Goal: Information Seeking & Learning: Learn about a topic

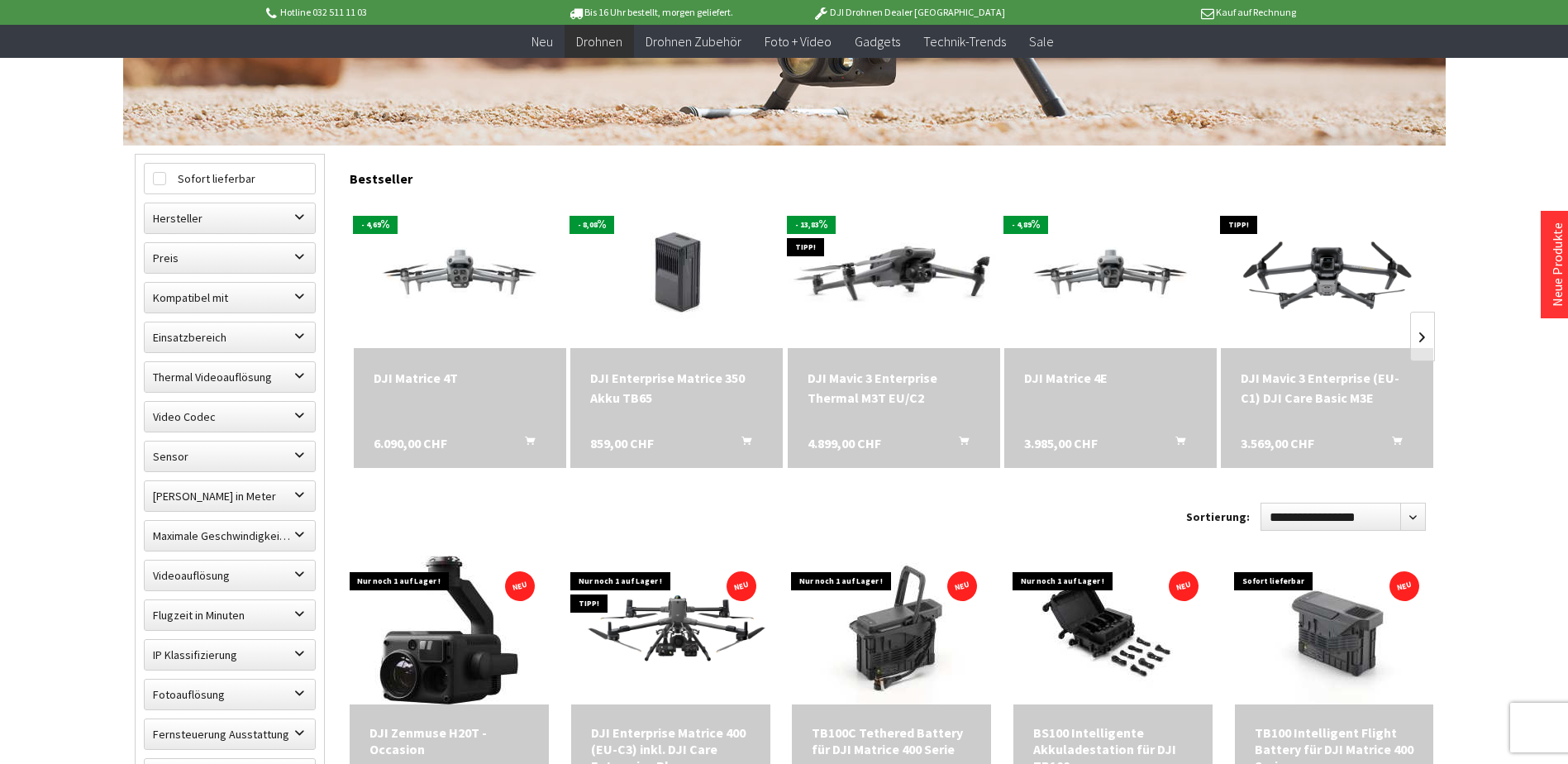
scroll to position [414, 0]
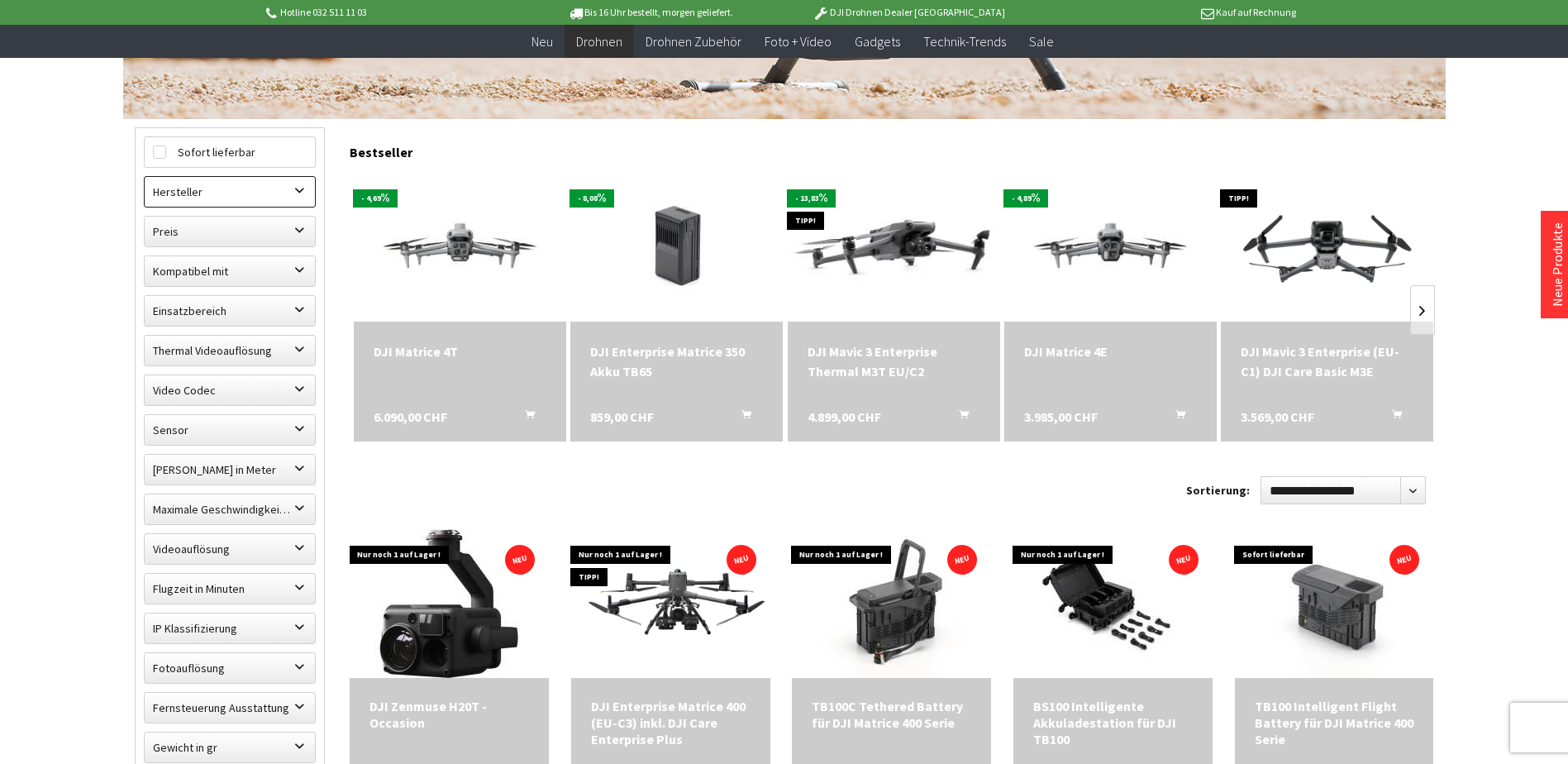
click at [308, 196] on label "Hersteller" at bounding box center [230, 191] width 170 height 29
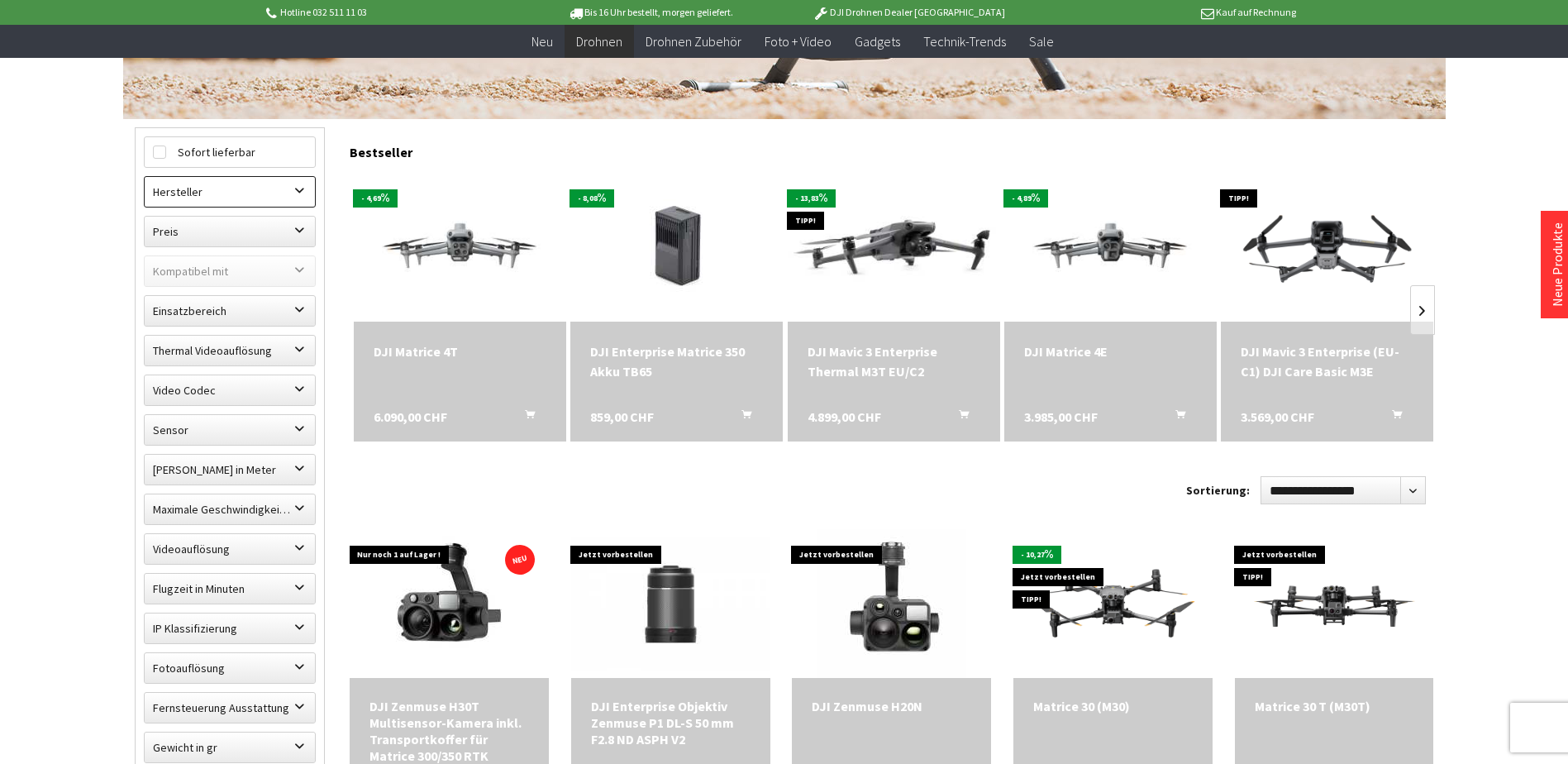
click at [297, 195] on label "Hersteller" at bounding box center [230, 191] width 170 height 29
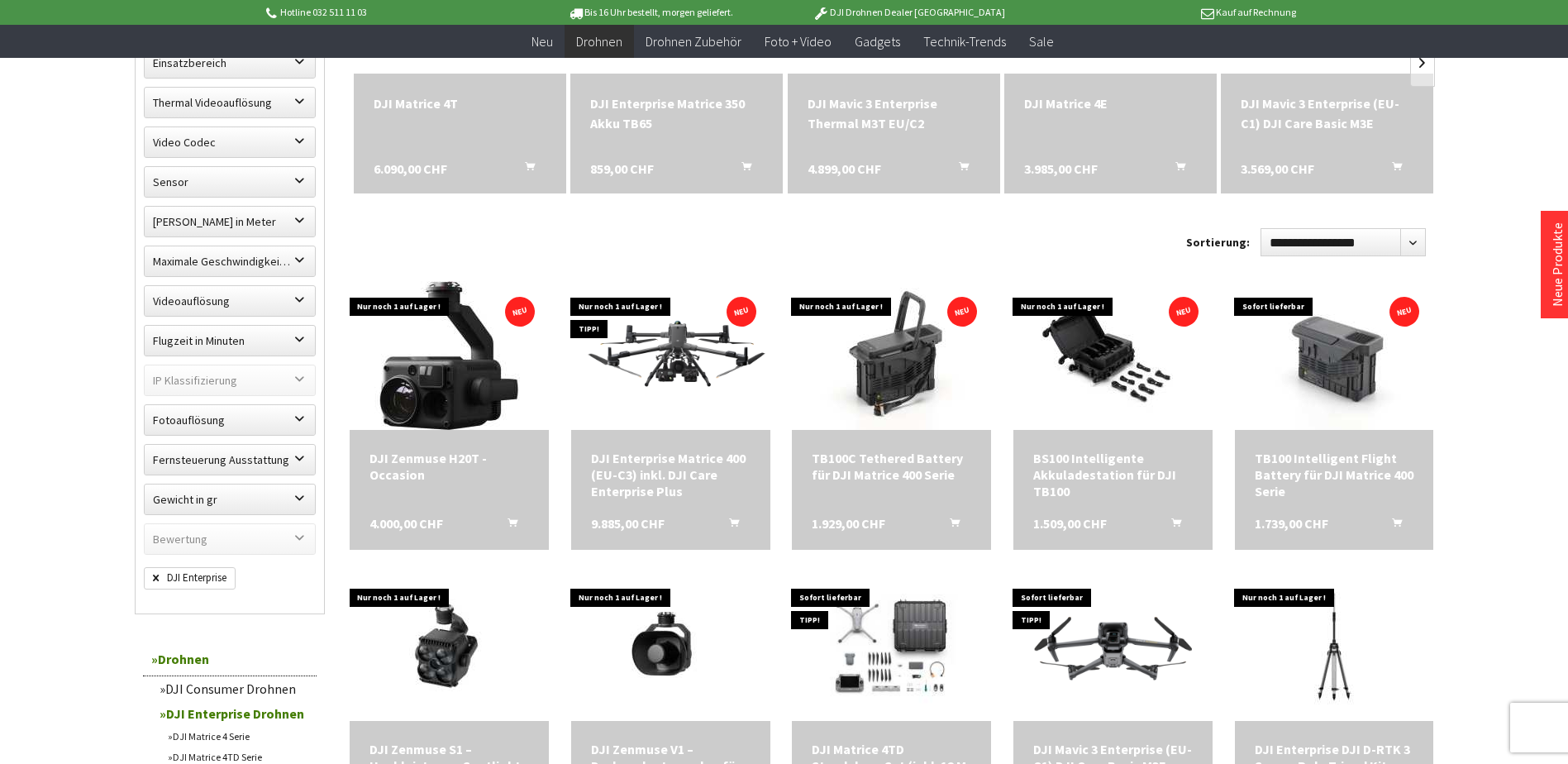
scroll to position [744, 0]
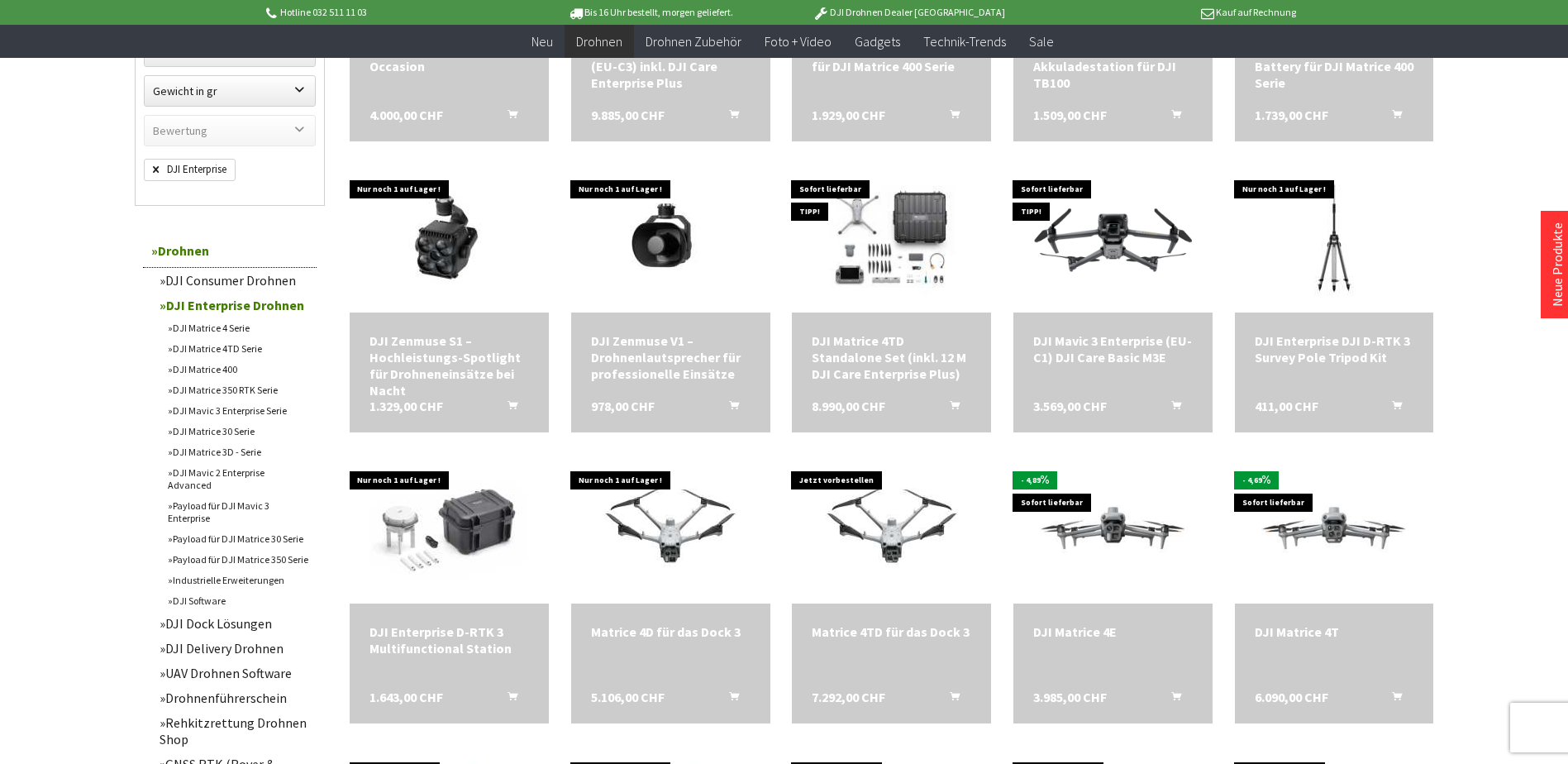
scroll to position [1075, 0]
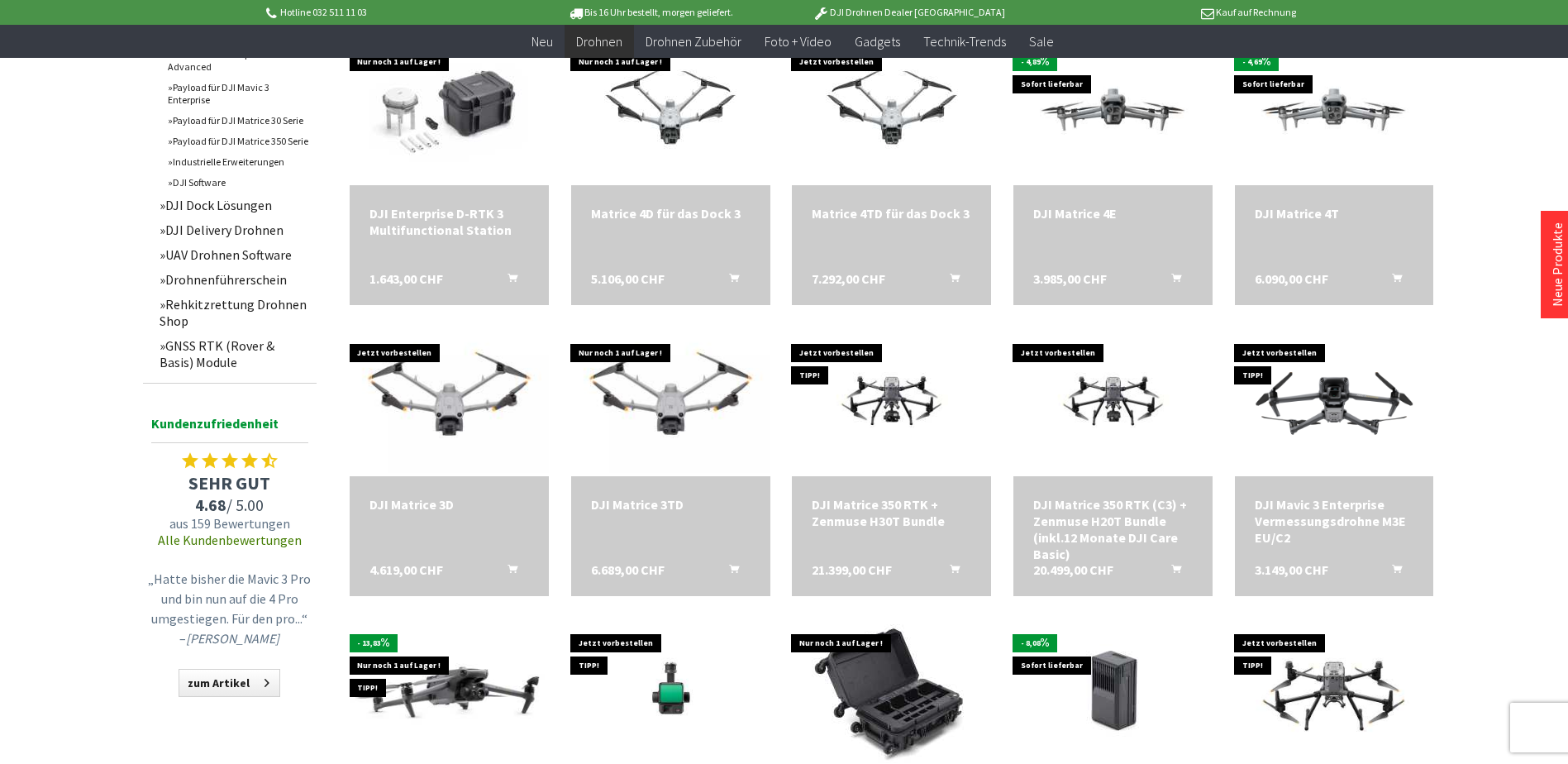
scroll to position [992, 0]
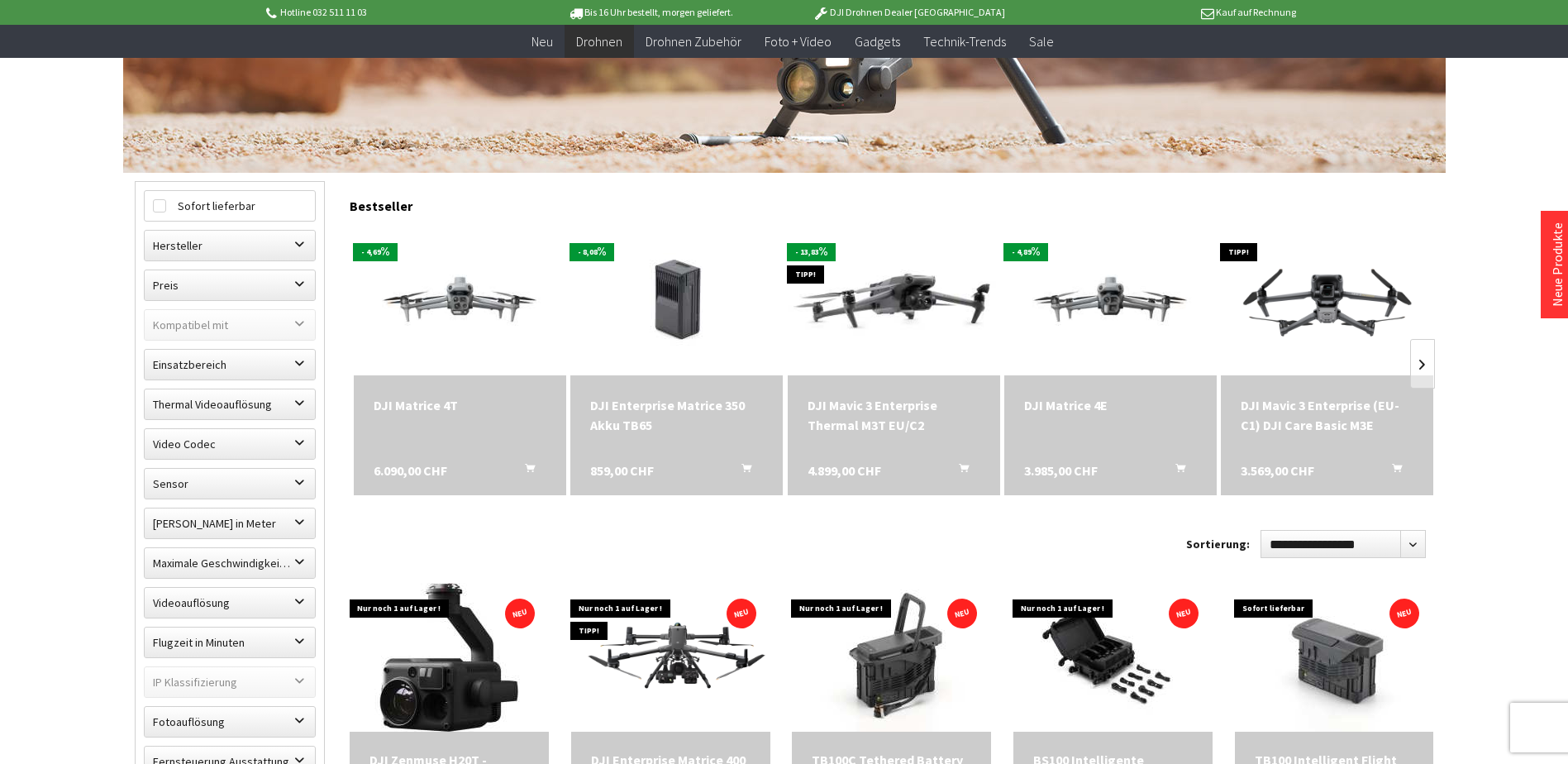
scroll to position [248, 0]
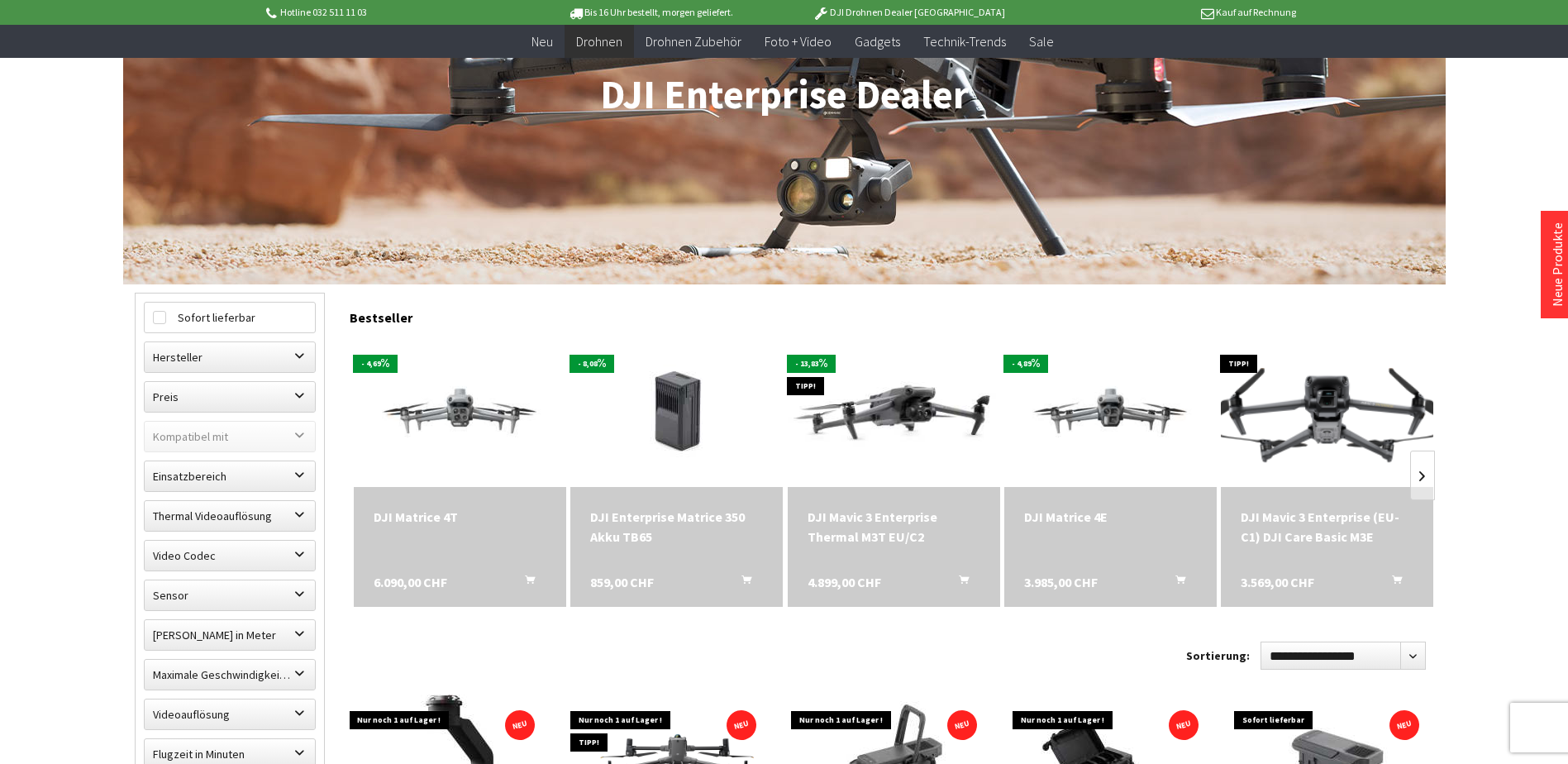
click at [1328, 416] on img at bounding box center [1327, 412] width 297 height 168
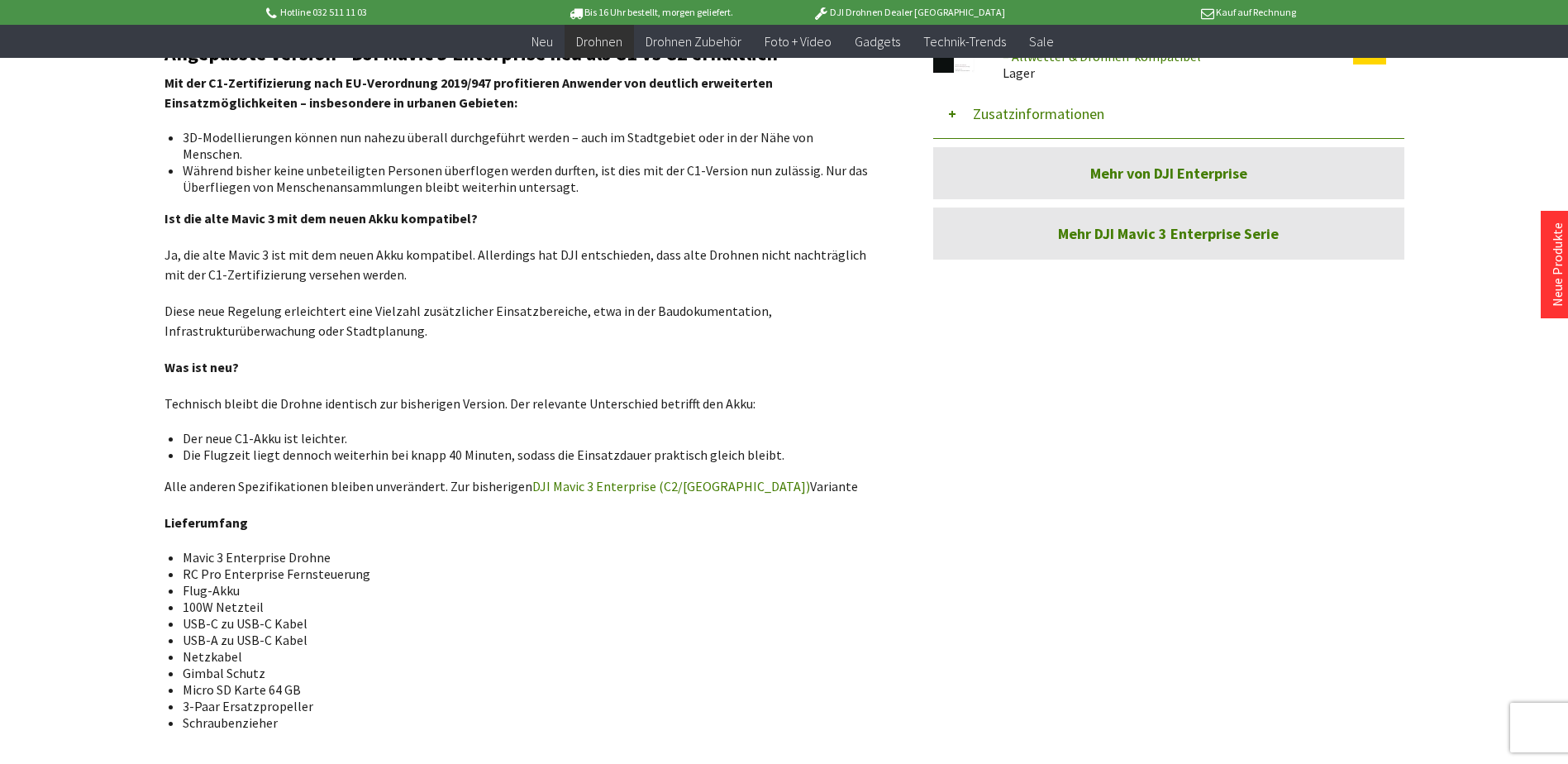
scroll to position [992, 0]
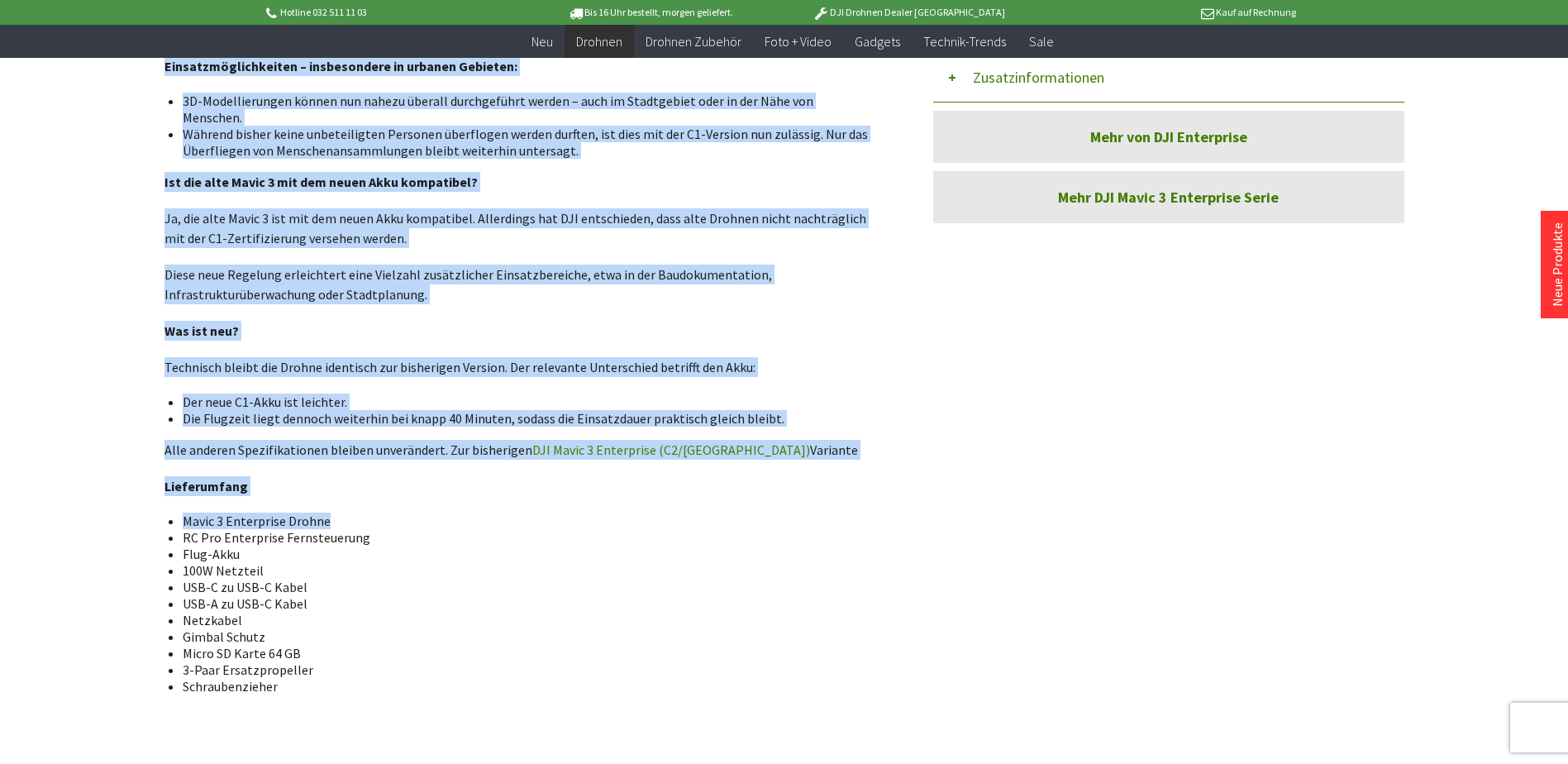
drag, startPoint x: 328, startPoint y: 506, endPoint x: 172, endPoint y: 692, distance: 242.8
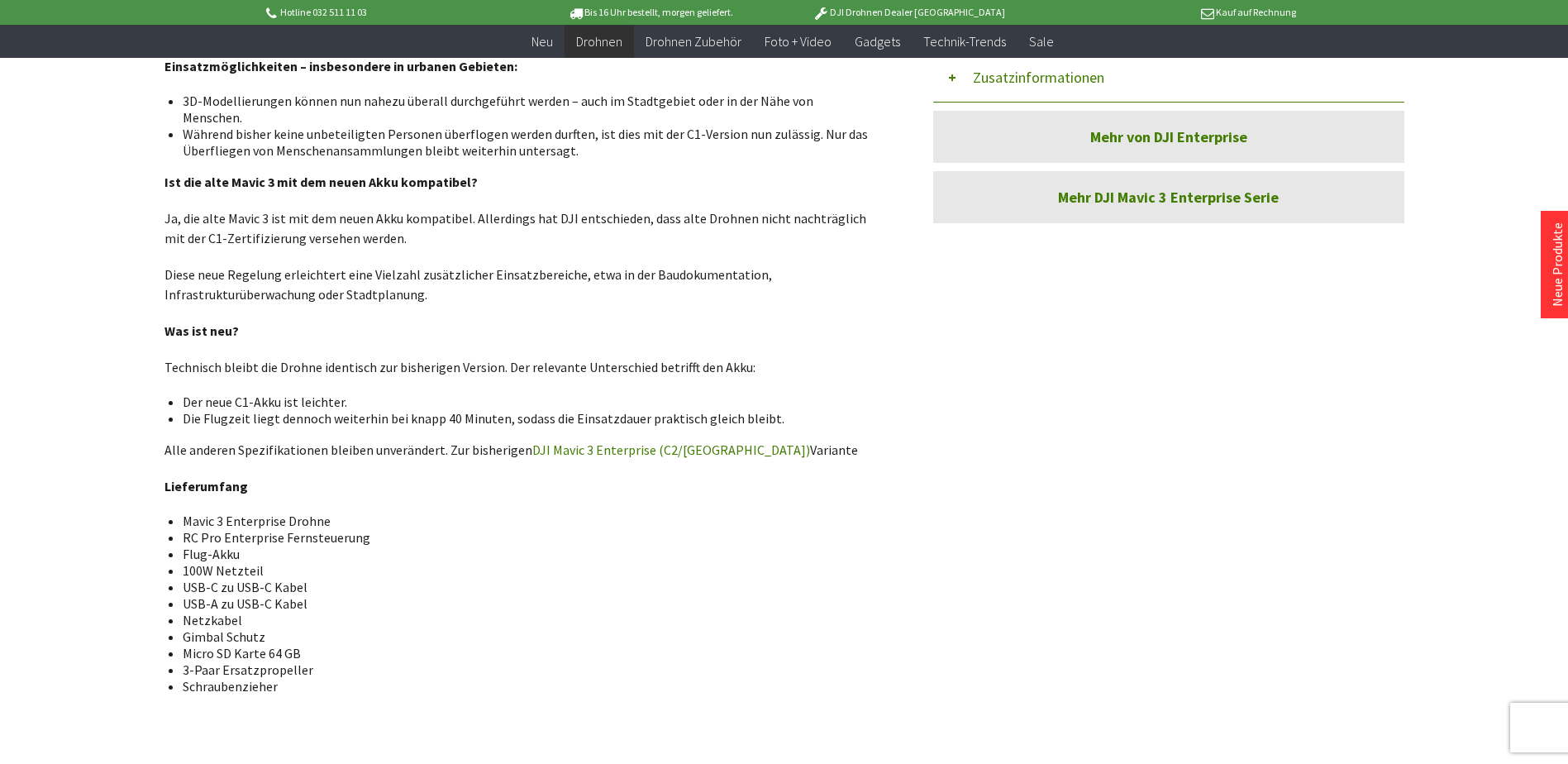
drag, startPoint x: 172, startPoint y: 692, endPoint x: 355, endPoint y: 676, distance: 183.7
click at [355, 678] on li "Schraubenzieher" at bounding box center [526, 685] width 687 height 16
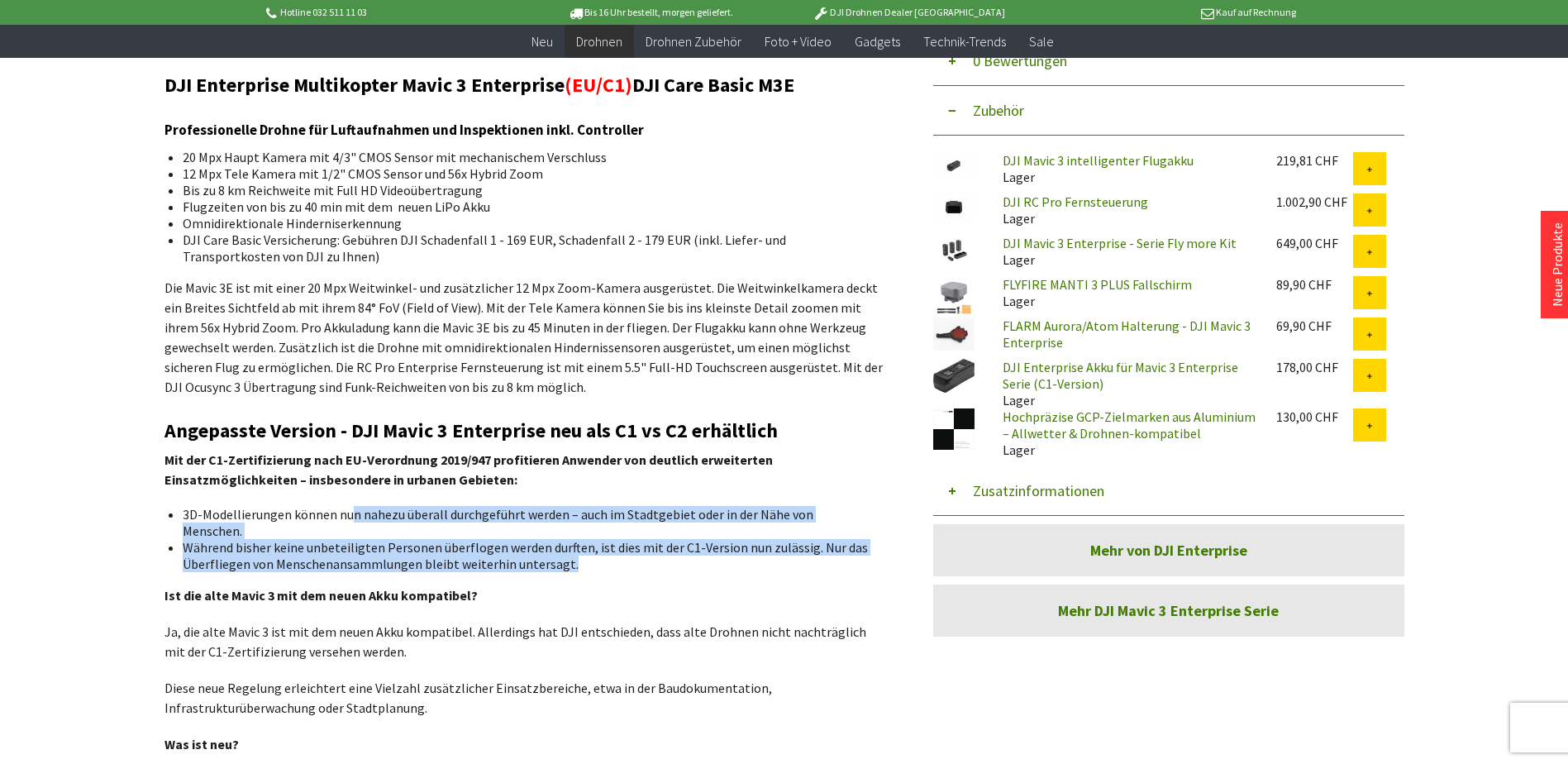
drag, startPoint x: 347, startPoint y: 514, endPoint x: 712, endPoint y: 542, distance: 366.1
click at [712, 542] on ul "3D-Modellierungen können nun nahezu überall durchgeführt werden – auch im Stadt…" at bounding box center [525, 539] width 693 height 66
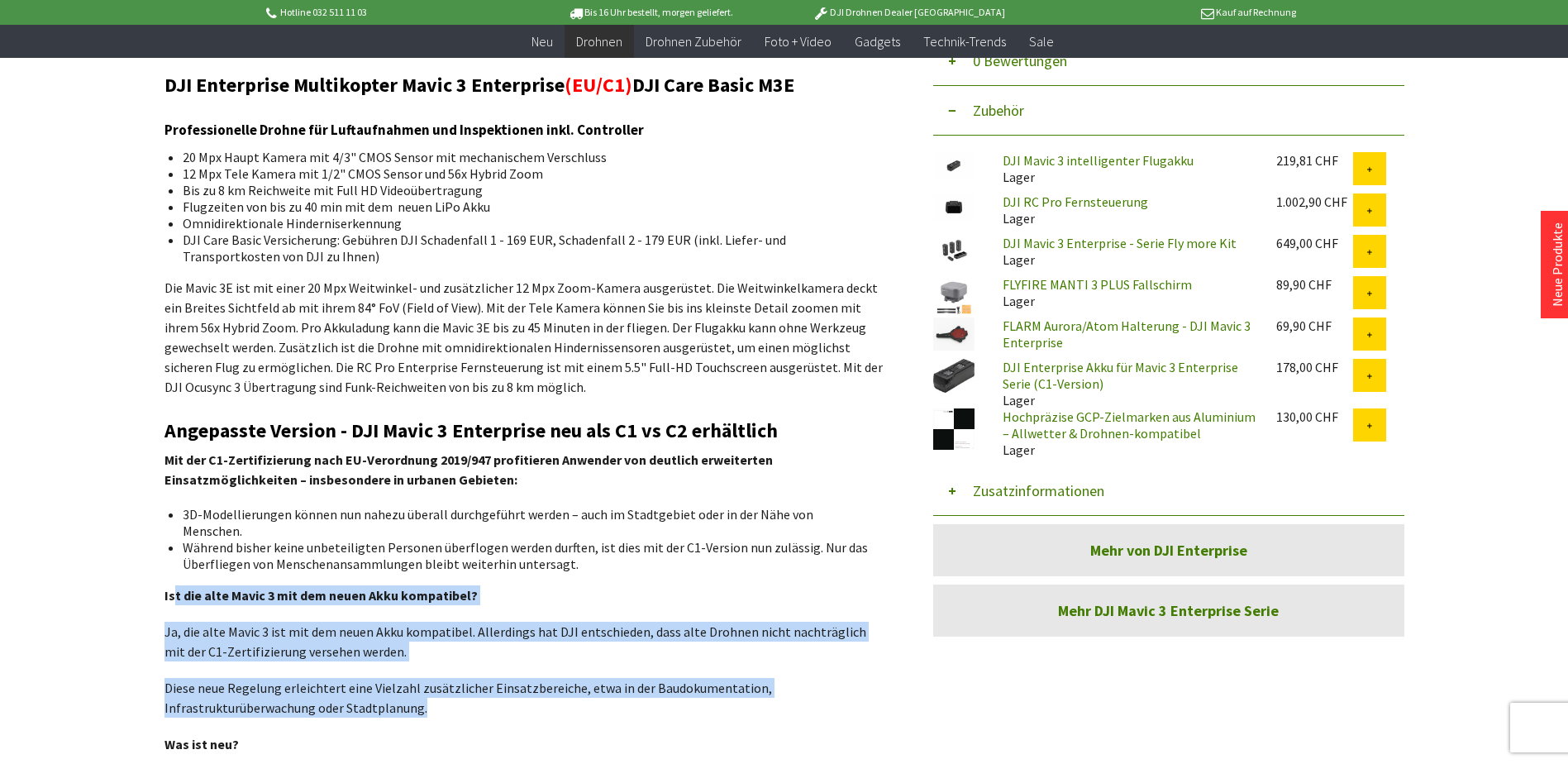
drag, startPoint x: 174, startPoint y: 579, endPoint x: 457, endPoint y: 697, distance: 306.6
click at [457, 697] on div "DJI Enterprise Multikopter Mavic 3 Enterprise (EU/C1) DJI Care Basic M3E Profes…" at bounding box center [525, 591] width 720 height 1033
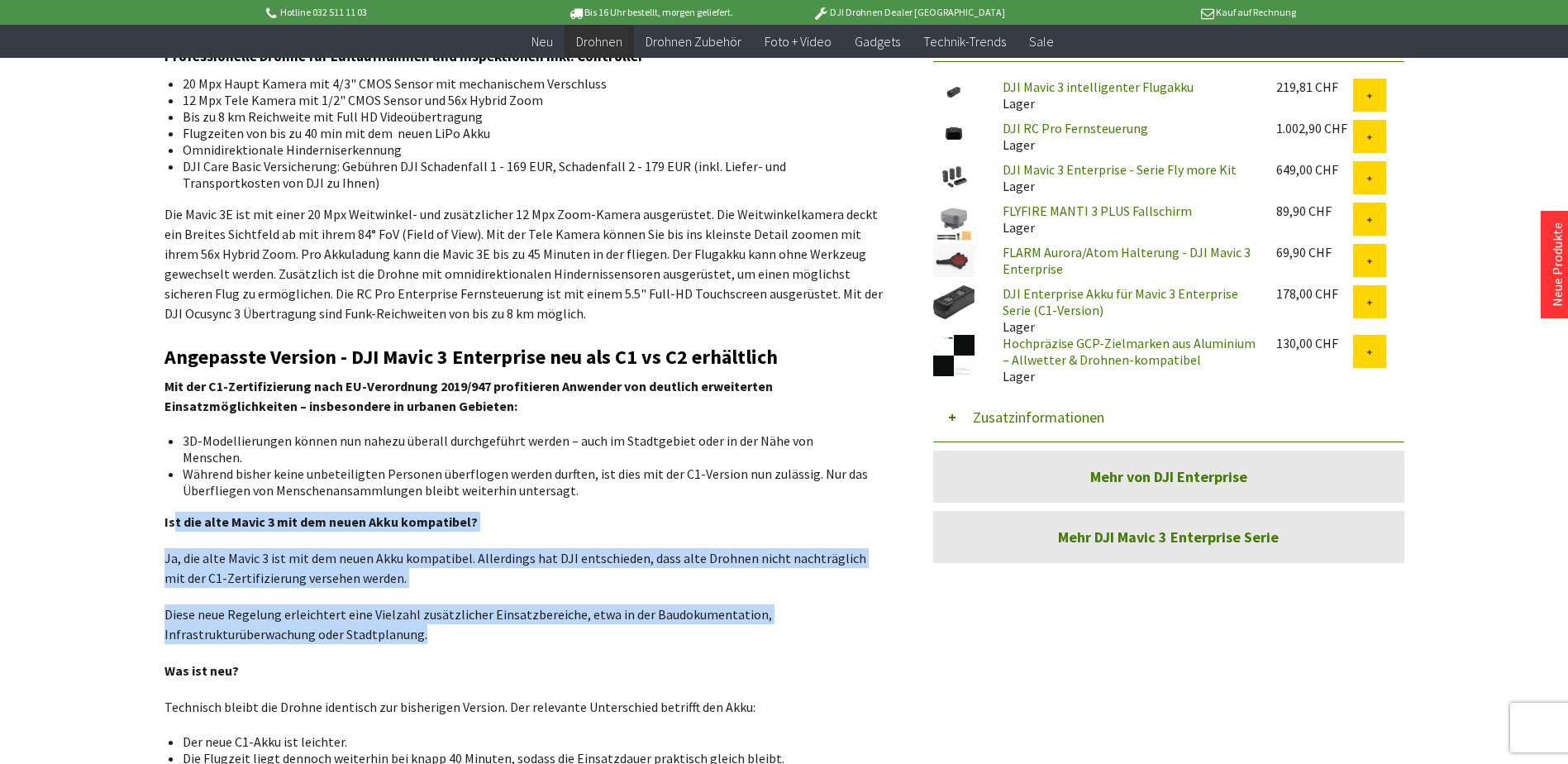
scroll to position [826, 0]
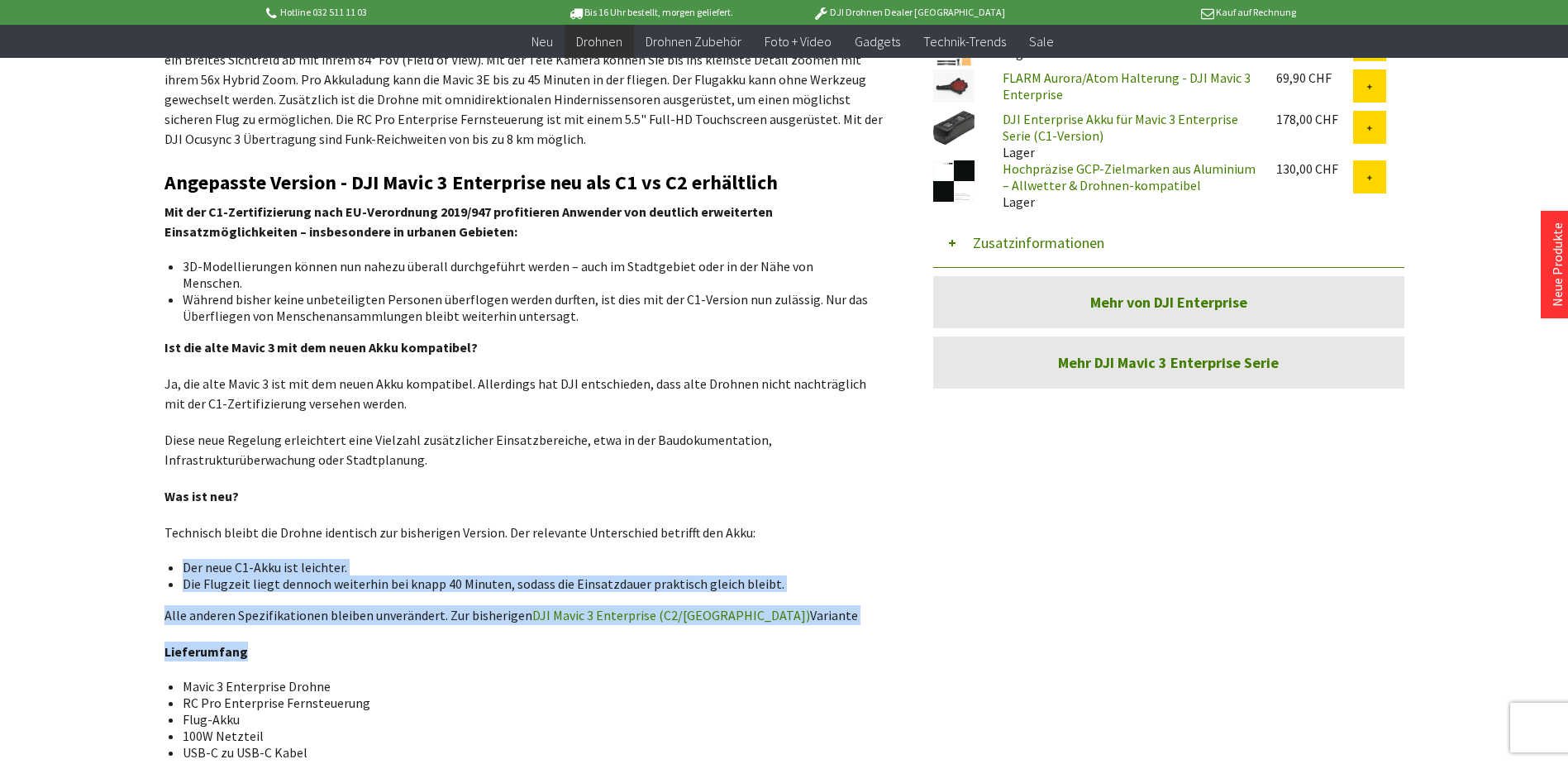
drag, startPoint x: 186, startPoint y: 546, endPoint x: 291, endPoint y: 628, distance: 133.2
click at [291, 628] on div "DJI Enterprise Multikopter Mavic 3 Enterprise (EU/C1) DJI Care Basic M3E Profes…" at bounding box center [525, 343] width 720 height 1033
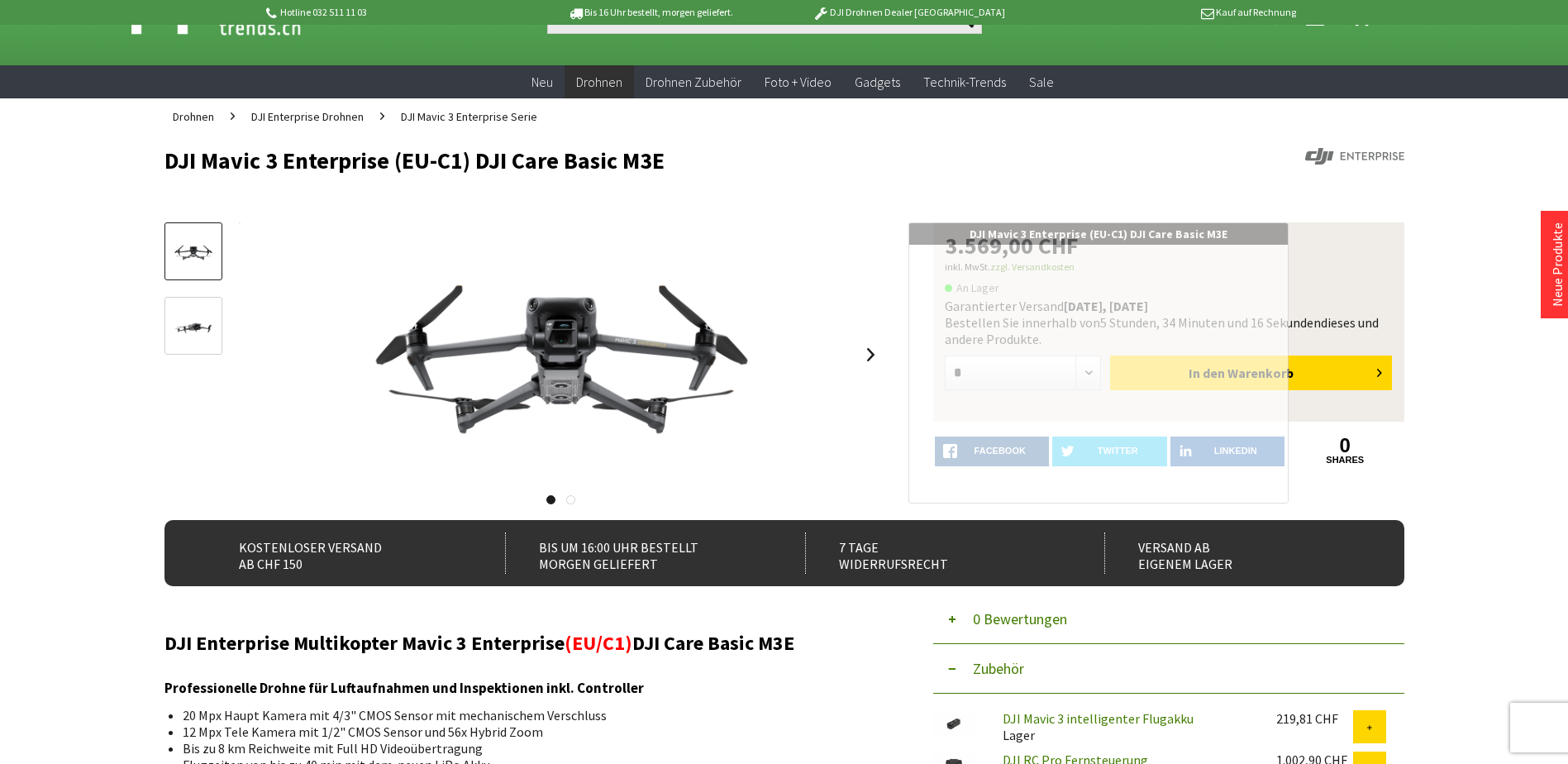
scroll to position [82, 0]
